Goal: Find specific page/section: Find specific page/section

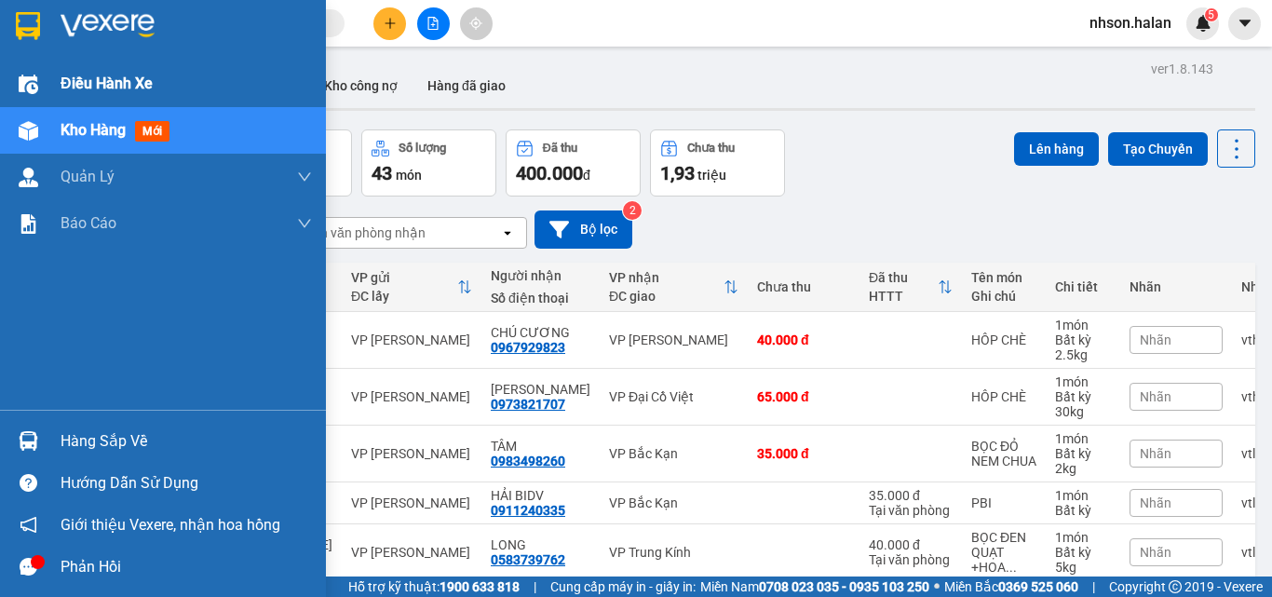
click at [111, 92] on span "Điều hành xe" at bounding box center [107, 83] width 92 height 23
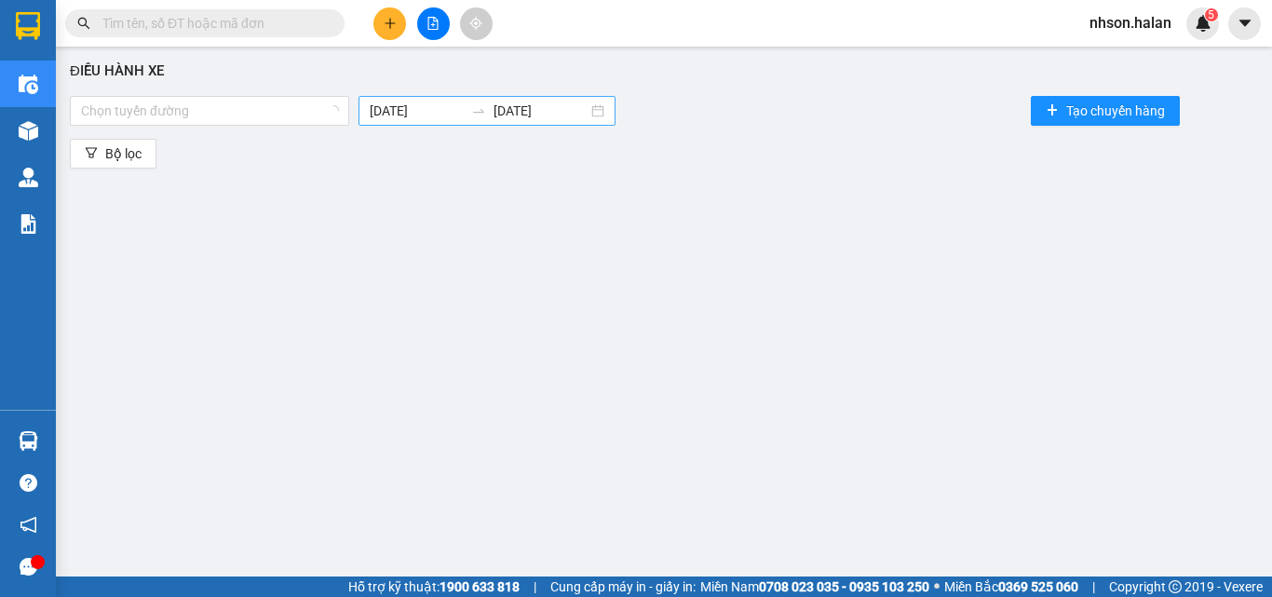
click at [429, 107] on body "Kết quả tìm kiếm ( 0 ) Bộ lọc No Data nhson.halan 5 Điều hành xe Kho hàng mới Q…" at bounding box center [636, 298] width 1272 height 597
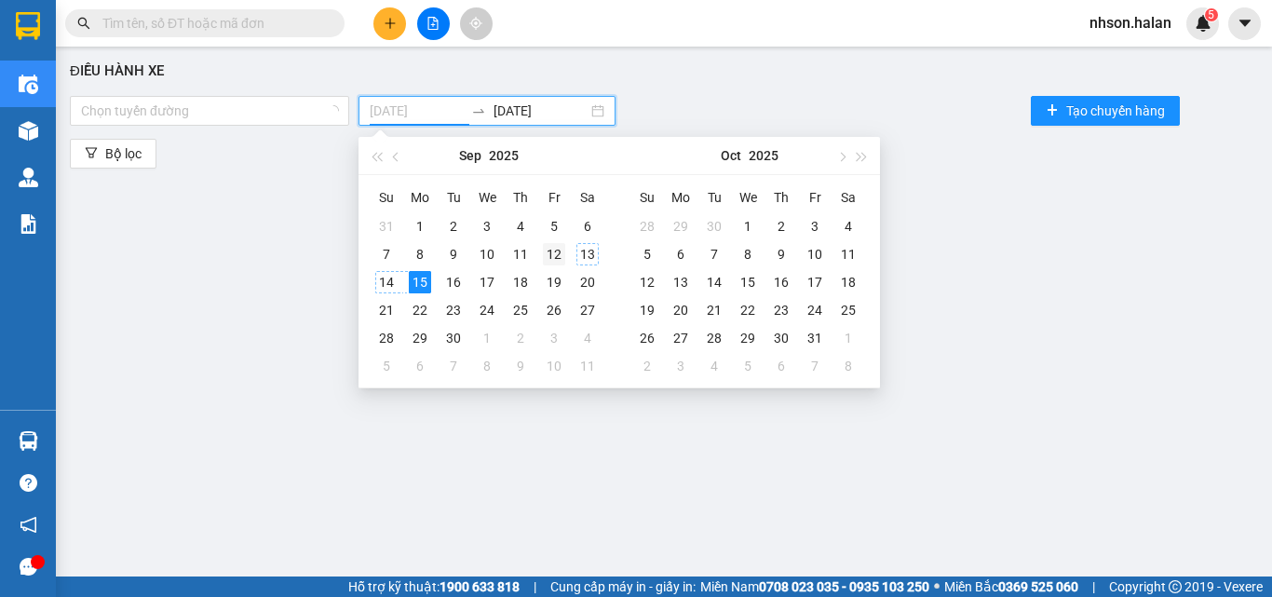
type input "12/09/2025"
click at [551, 246] on div "12" at bounding box center [554, 254] width 22 height 22
type input "12/09/2025"
click at [557, 249] on div "12" at bounding box center [554, 254] width 22 height 22
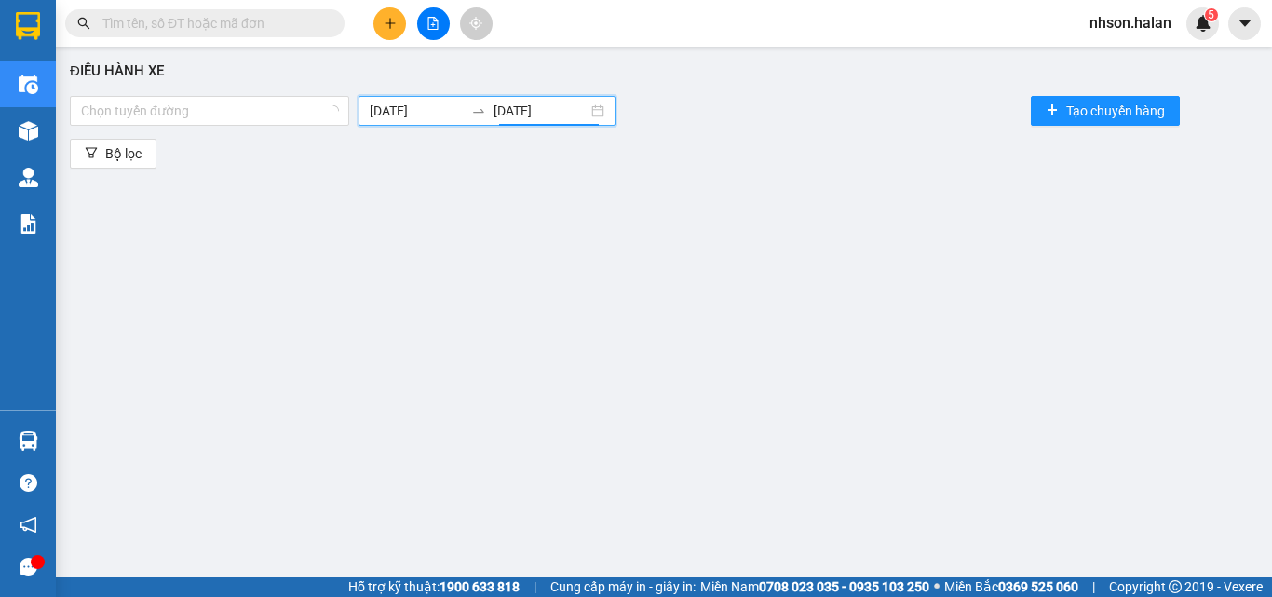
click at [754, 101] on div "Chọn tuyến đường 12/09/2025 12/09/2025 Tạo chuyến hàng" at bounding box center [664, 110] width 1188 height 37
click at [156, 106] on div at bounding box center [199, 111] width 251 height 22
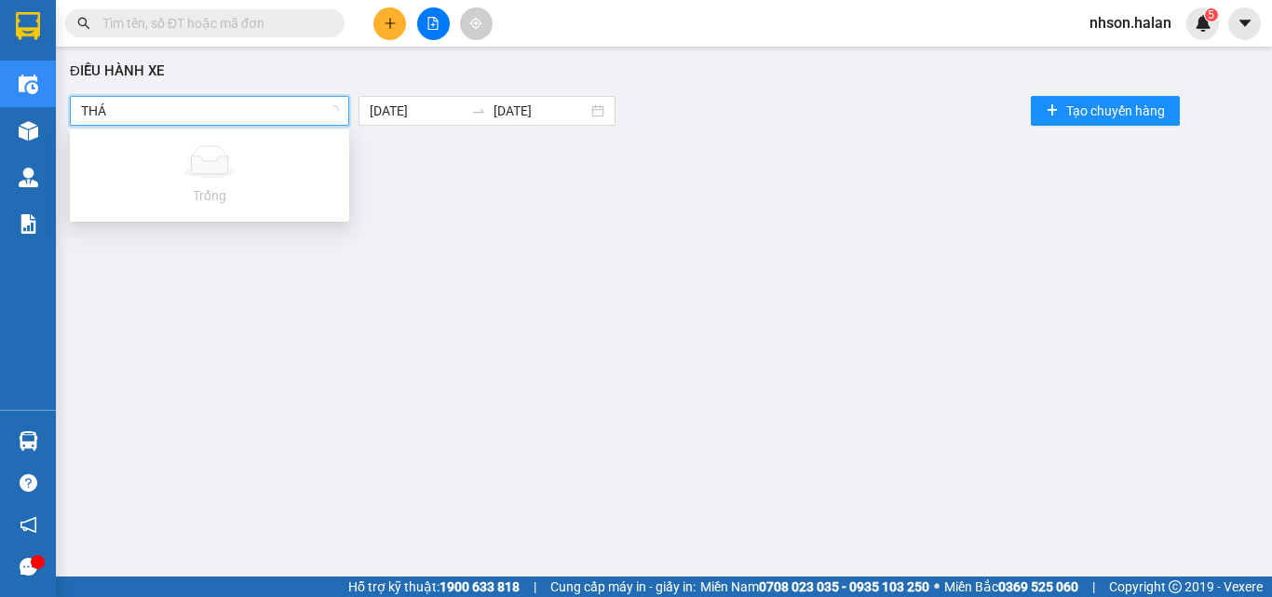
type input "THÁI"
click at [647, 166] on div "Bộ lọc" at bounding box center [664, 154] width 1188 height 30
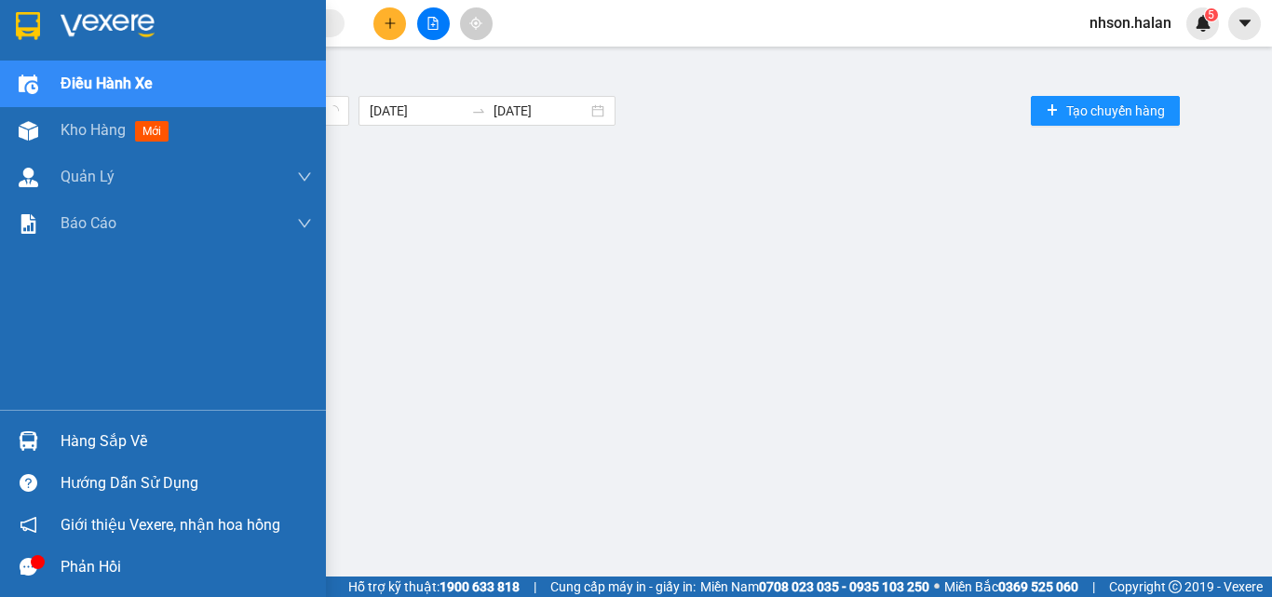
click at [73, 86] on span "Điều hành xe" at bounding box center [107, 83] width 92 height 23
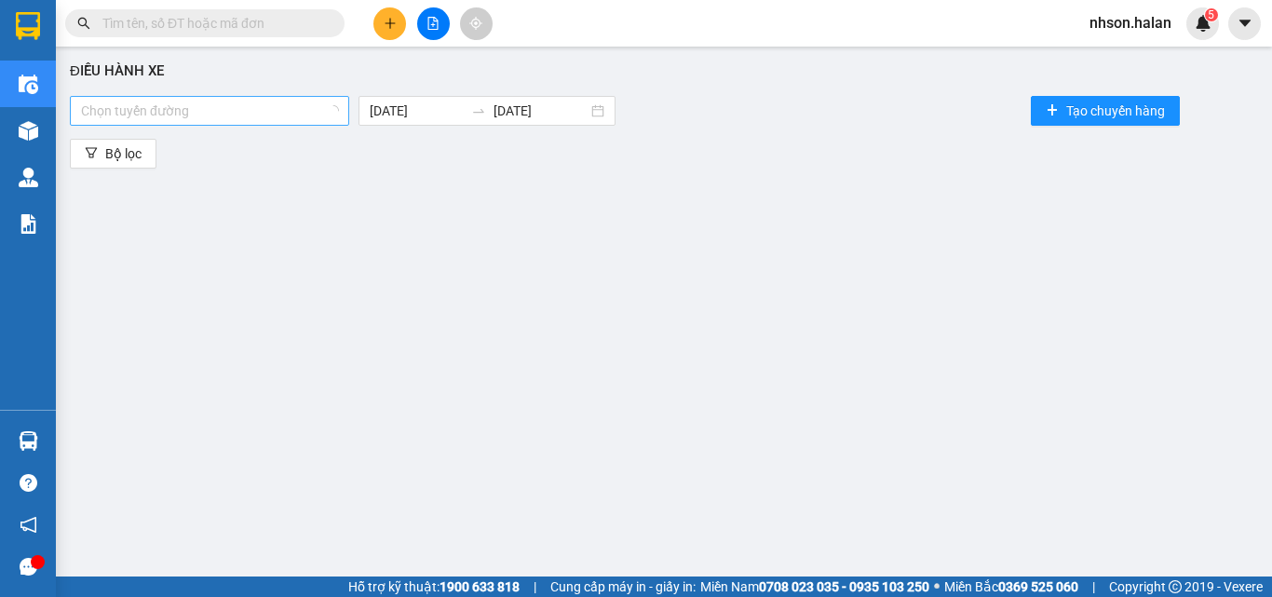
click at [266, 110] on div at bounding box center [199, 111] width 251 height 22
click at [223, 95] on div "Chọn tuyến đường 12/09/2025 12/09/2025 Tạo chuyến hàng" at bounding box center [664, 110] width 1188 height 37
click at [214, 108] on div at bounding box center [209, 111] width 270 height 22
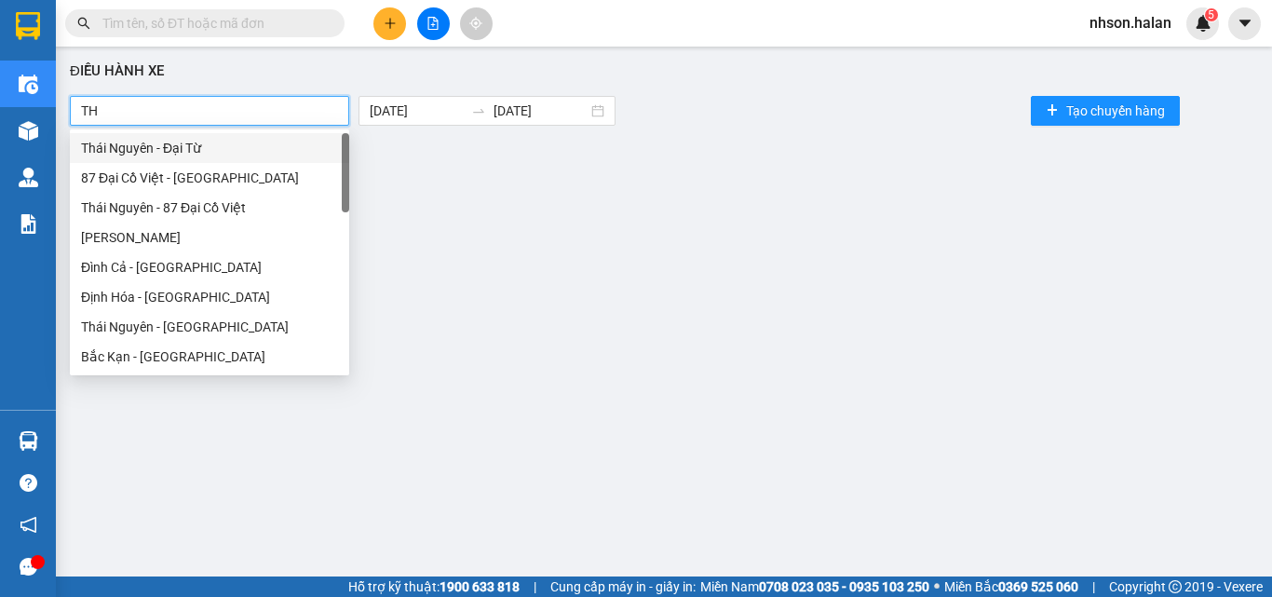
type input "T"
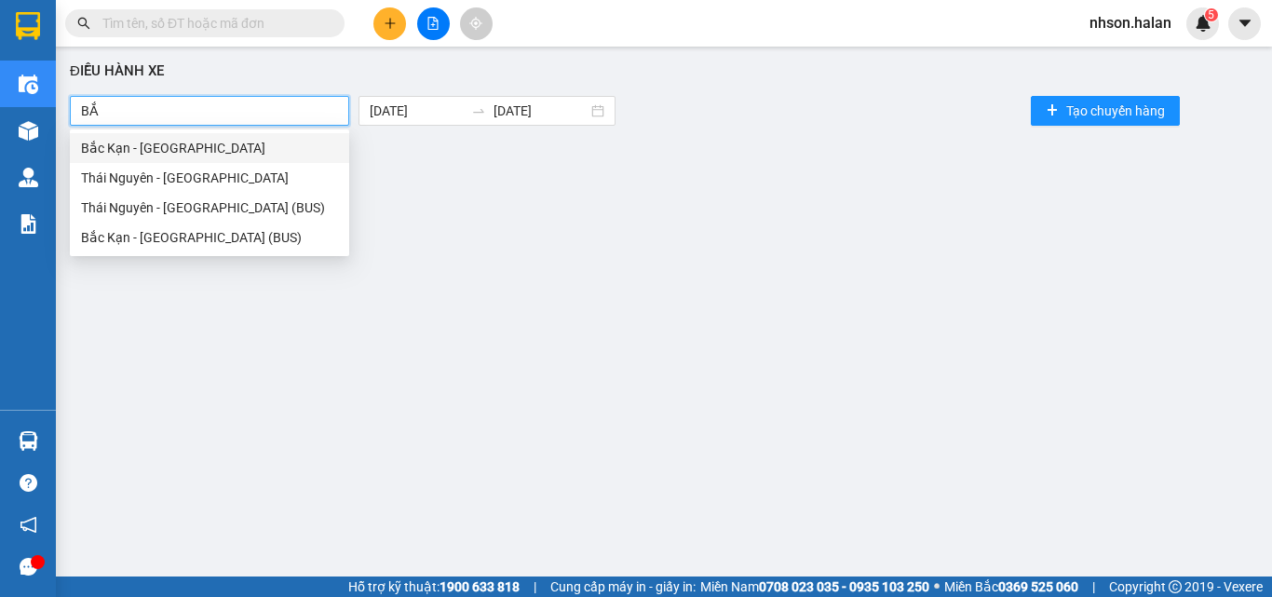
type input "BẮC"
click at [187, 180] on div "Thái Nguyên - Bắc Kạn" at bounding box center [209, 178] width 257 height 20
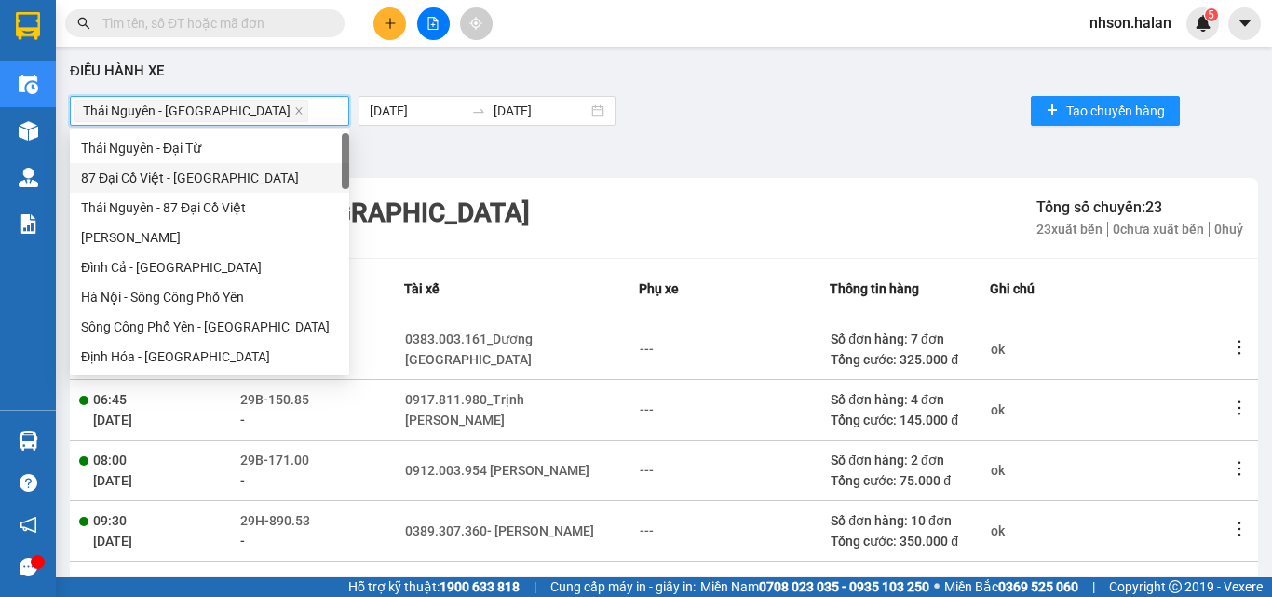
click at [754, 105] on div "Thái Nguyên - Bắc Kạn 12/09/2025 12/09/2025 Tạo chuyến hàng" at bounding box center [664, 110] width 1188 height 37
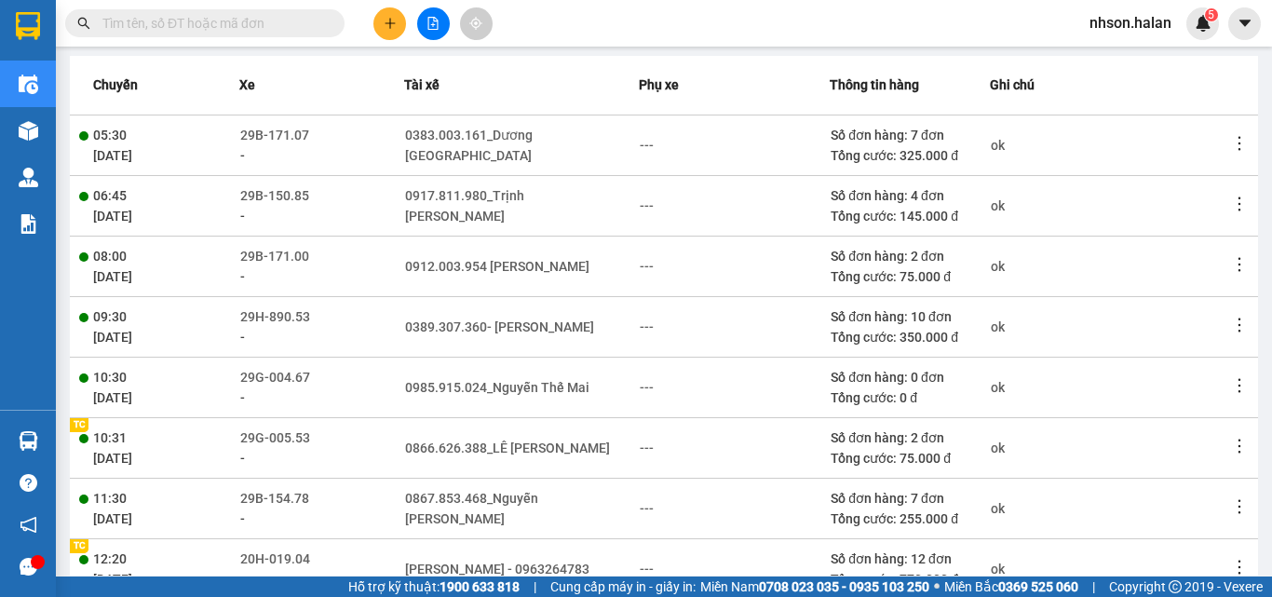
scroll to position [425, 0]
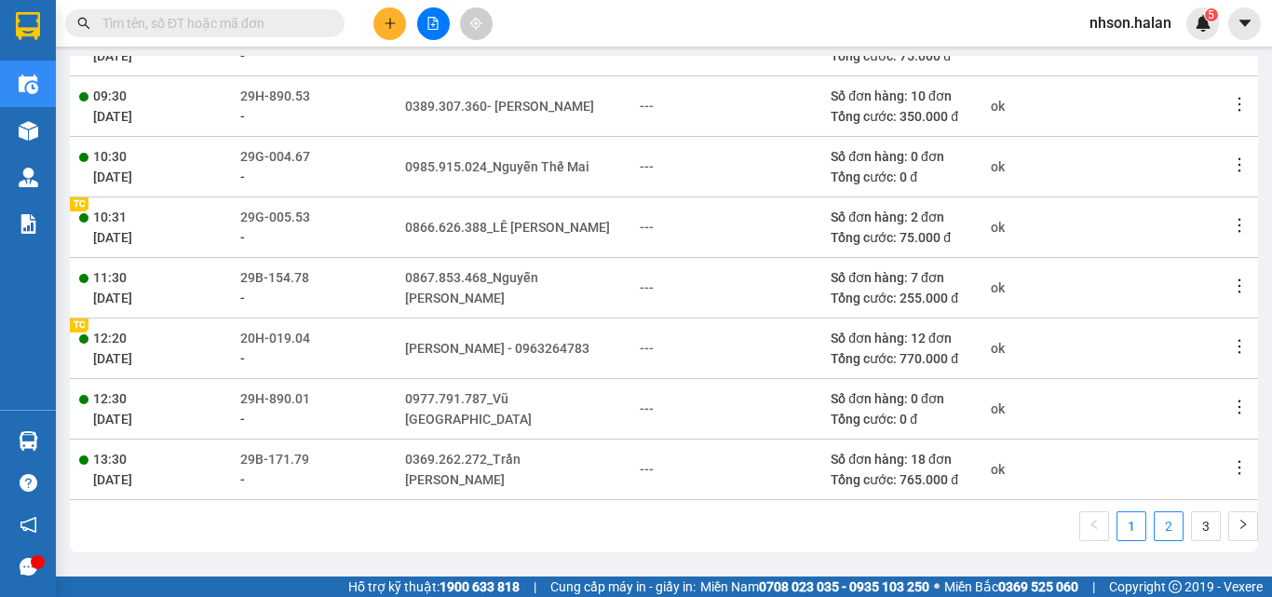
click at [1155, 528] on link "2" at bounding box center [1169, 526] width 28 height 28
